Goal: Information Seeking & Learning: Learn about a topic

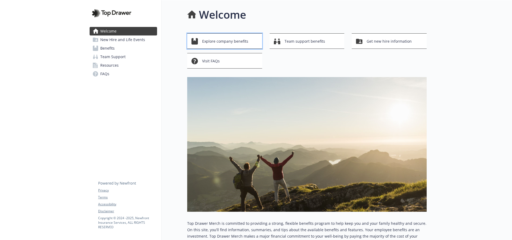
click at [256, 39] on div "Explore company benefits" at bounding box center [225, 41] width 68 height 10
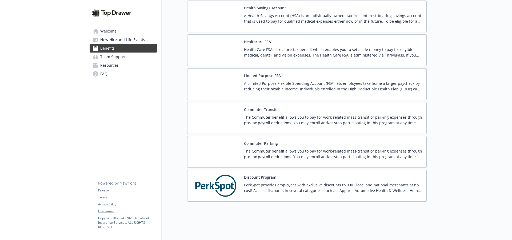
scroll to position [781, 0]
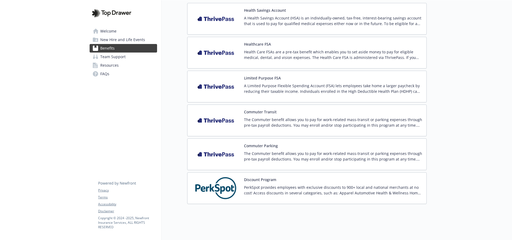
click at [227, 23] on img at bounding box center [216, 18] width 48 height 23
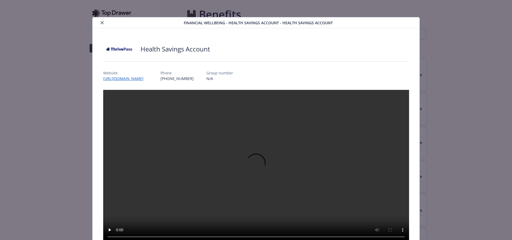
scroll to position [781, 0]
